Goal: Find contact information: Find contact information

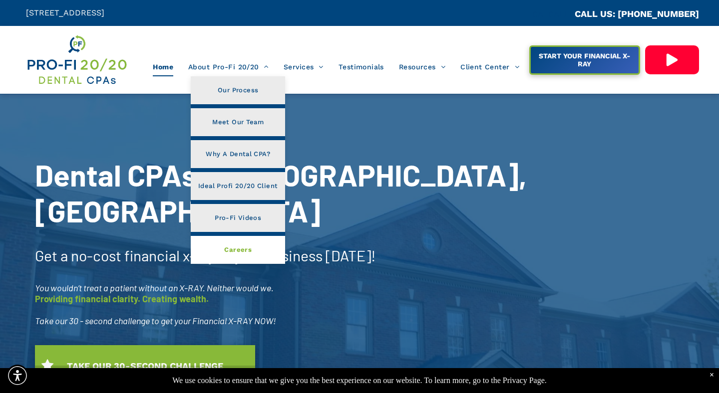
click at [237, 252] on span "Careers" at bounding box center [237, 250] width 27 height 13
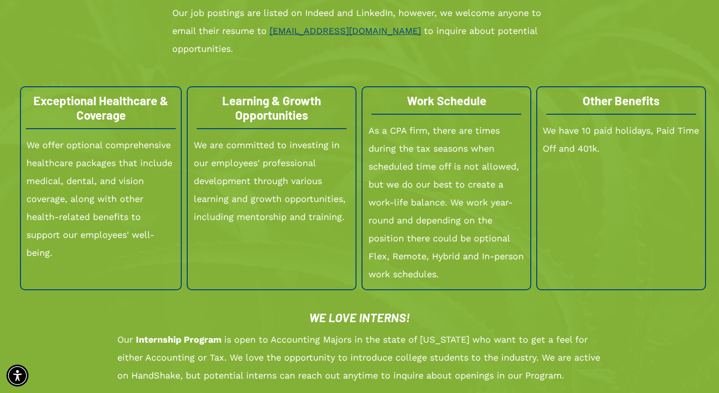
scroll to position [1023, 0]
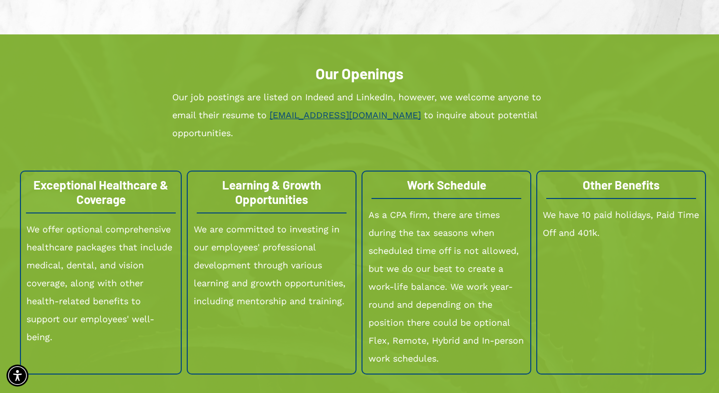
click at [326, 116] on link "HR@Profi2020.com" at bounding box center [344, 115] width 151 height 10
click at [282, 114] on link "HR@Profi2020.com" at bounding box center [344, 115] width 151 height 10
drag, startPoint x: 267, startPoint y: 112, endPoint x: 351, endPoint y: 118, distance: 83.5
click at [351, 118] on p "Our job postings are listed on Indeed and LinkedIn, however, we welcome anyone …" at bounding box center [359, 115] width 375 height 54
copy p "HR@Profi2020.com"
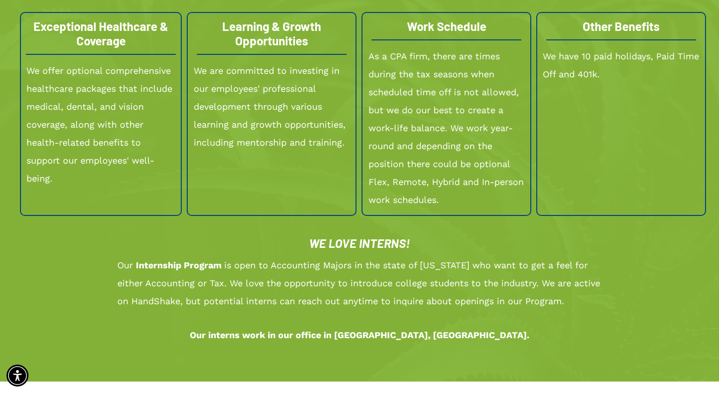
scroll to position [1185, 0]
